Goal: Complete application form

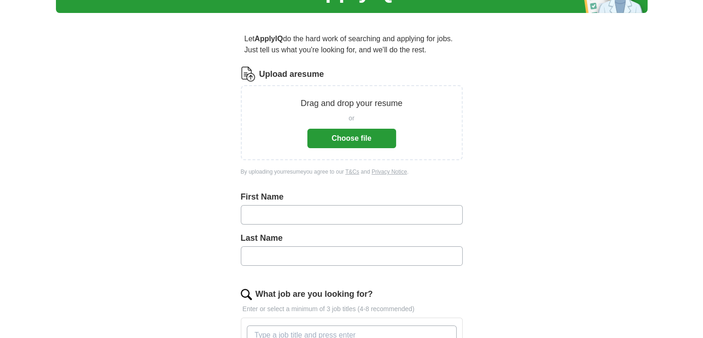
scroll to position [77, 0]
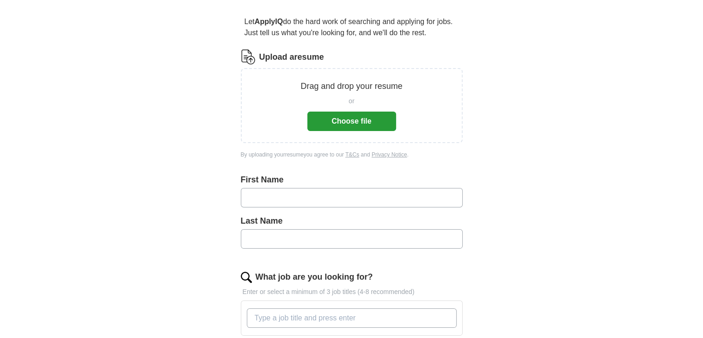
click at [359, 117] on button "Choose file" at bounding box center [352, 120] width 89 height 19
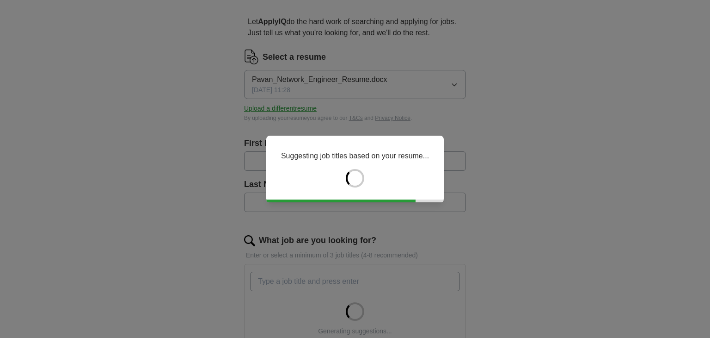
type input "*****"
type input "**********"
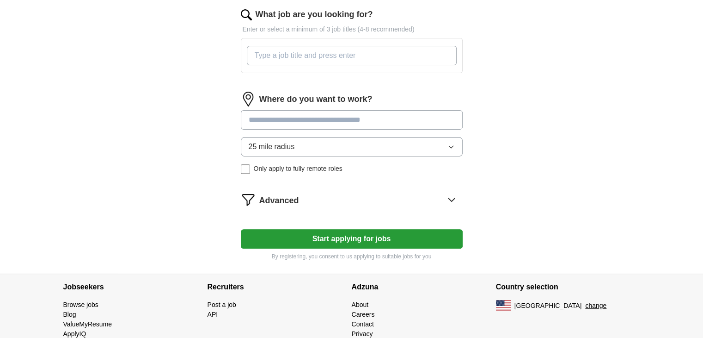
scroll to position [330, 0]
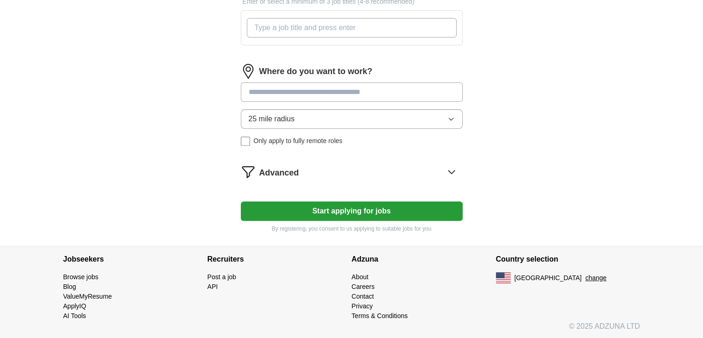
click at [357, 215] on button "Start applying for jobs" at bounding box center [352, 210] width 222 height 19
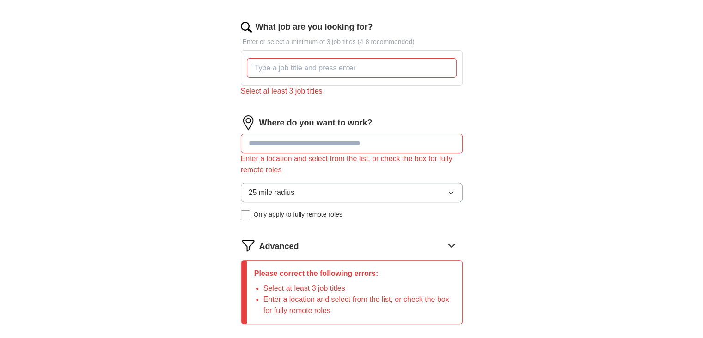
scroll to position [253, 0]
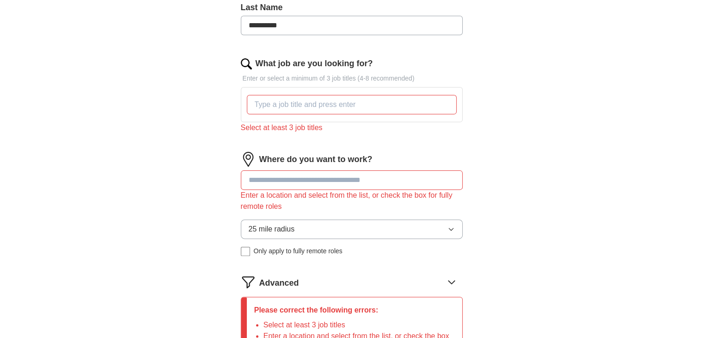
click at [320, 107] on input "What job are you looking for?" at bounding box center [352, 104] width 210 height 19
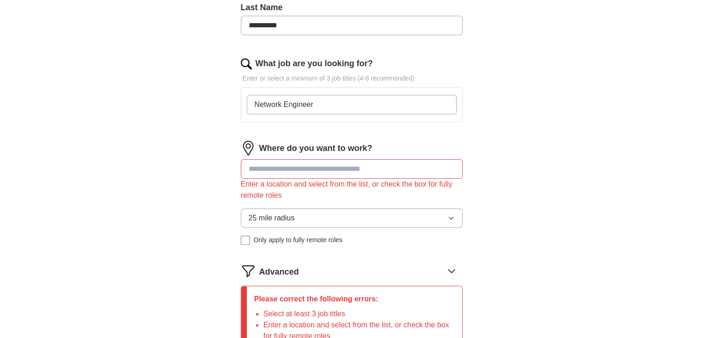
scroll to position [292, 0]
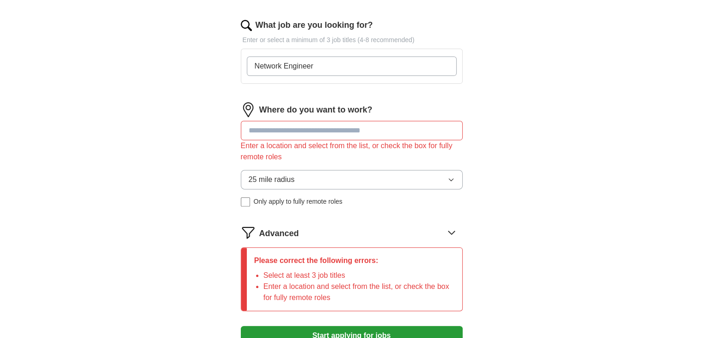
type input "Network Engineer"
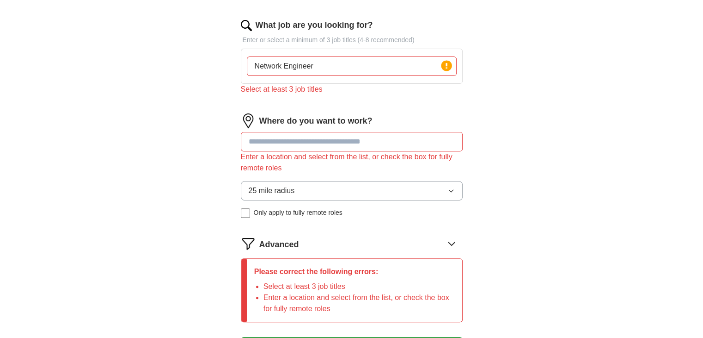
click at [317, 128] on div "Where do you want to work? Enter a location and select from the list, or check …" at bounding box center [352, 168] width 222 height 111
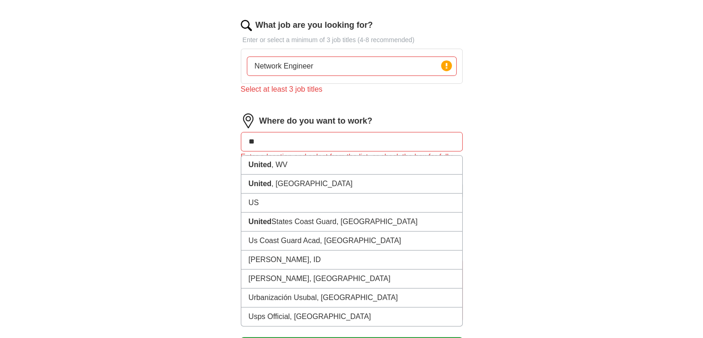
type input "*"
type input "**********"
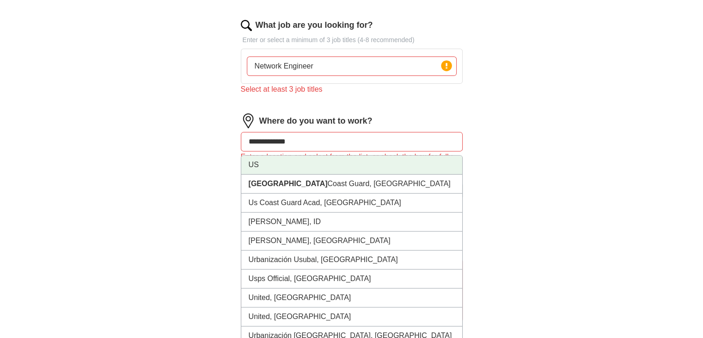
click at [263, 162] on li "US" at bounding box center [351, 164] width 221 height 19
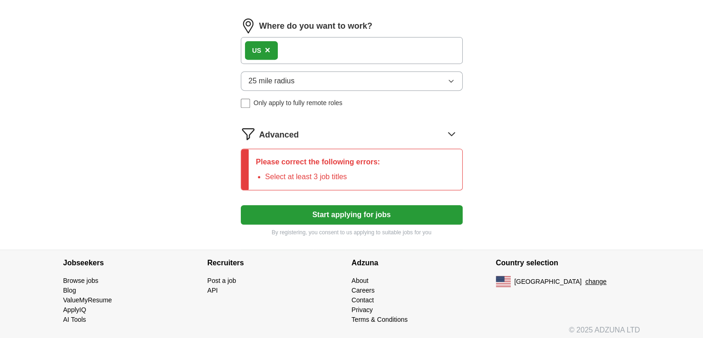
scroll to position [390, 0]
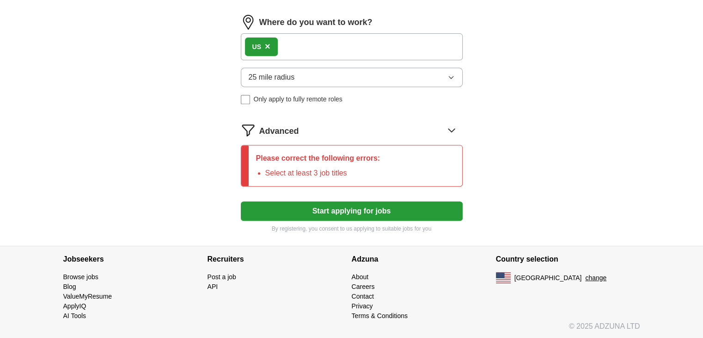
click at [440, 71] on button "25 mile radius" at bounding box center [352, 77] width 222 height 19
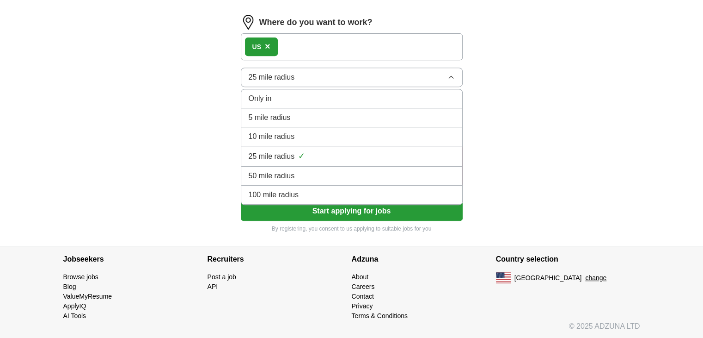
click at [301, 190] on div "100 mile radius" at bounding box center [352, 194] width 206 height 11
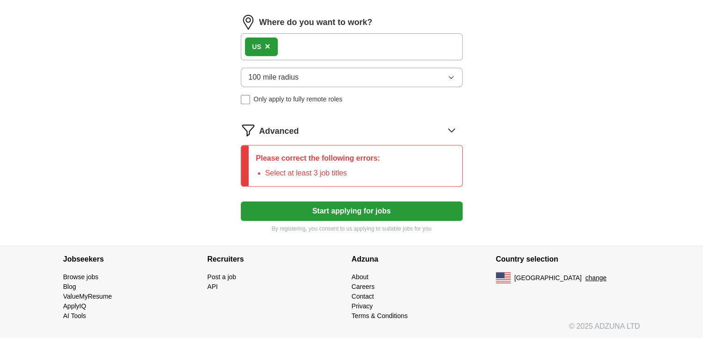
click at [333, 163] on div "Please correct the following errors: Select at least 3 job titles" at bounding box center [318, 165] width 139 height 41
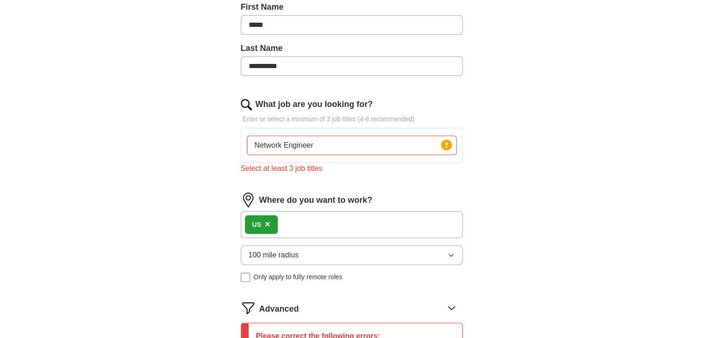
scroll to position [197, 0]
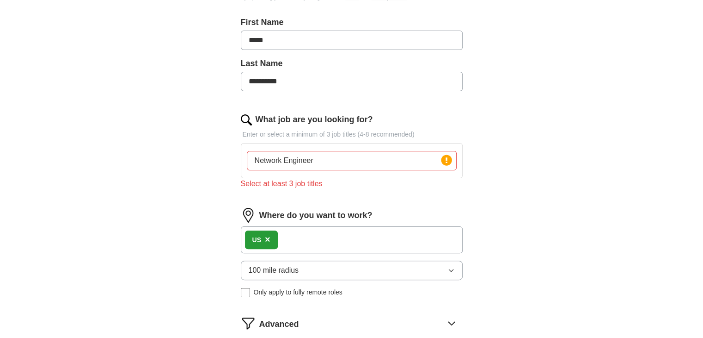
click at [337, 157] on input "Network Engineer" at bounding box center [352, 160] width 210 height 19
click at [446, 158] on icon at bounding box center [447, 160] width 2 height 6
click at [384, 150] on div "Press return to add title" at bounding box center [420, 145] width 74 height 13
click at [330, 158] on input "Network Engineer" at bounding box center [352, 160] width 210 height 19
type input "Network Engineer , network analyst, Network Security Engineer"
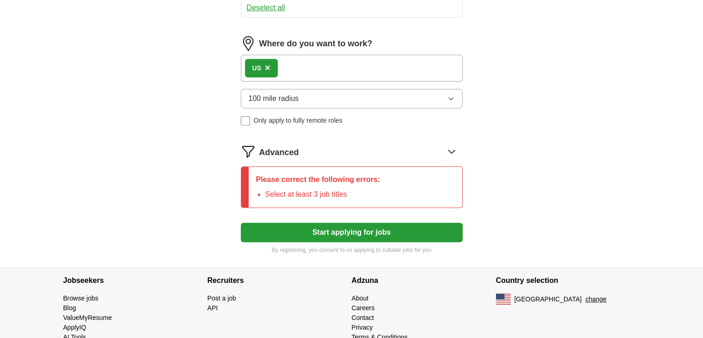
scroll to position [424, 0]
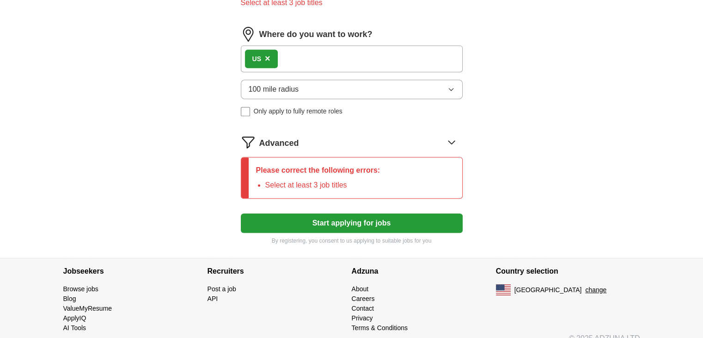
click at [453, 138] on icon at bounding box center [451, 142] width 15 height 15
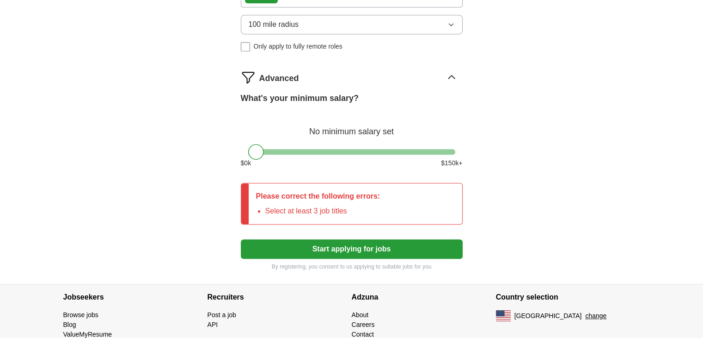
scroll to position [501, 0]
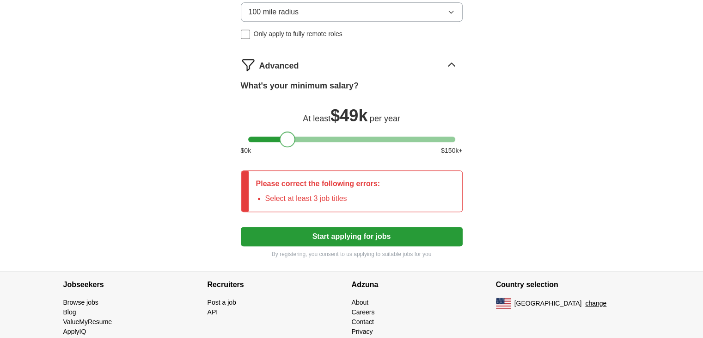
drag, startPoint x: 253, startPoint y: 141, endPoint x: 285, endPoint y: 139, distance: 32.4
click at [285, 139] on div at bounding box center [288, 139] width 16 height 16
drag, startPoint x: 285, startPoint y: 139, endPoint x: 374, endPoint y: 136, distance: 89.3
click at [374, 136] on div at bounding box center [377, 139] width 16 height 16
click at [317, 232] on button "Start applying for jobs" at bounding box center [352, 236] width 222 height 19
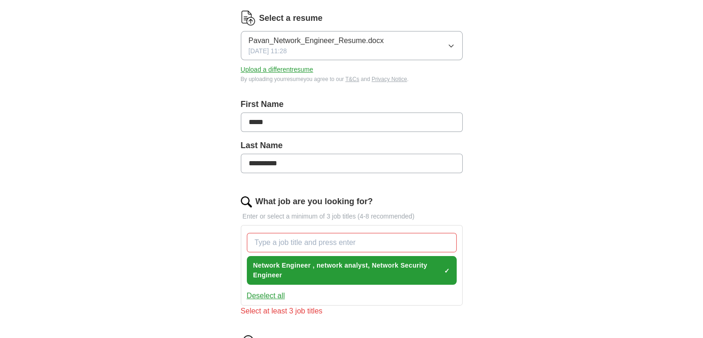
scroll to position [0, 0]
